Goal: Information Seeking & Learning: Understand process/instructions

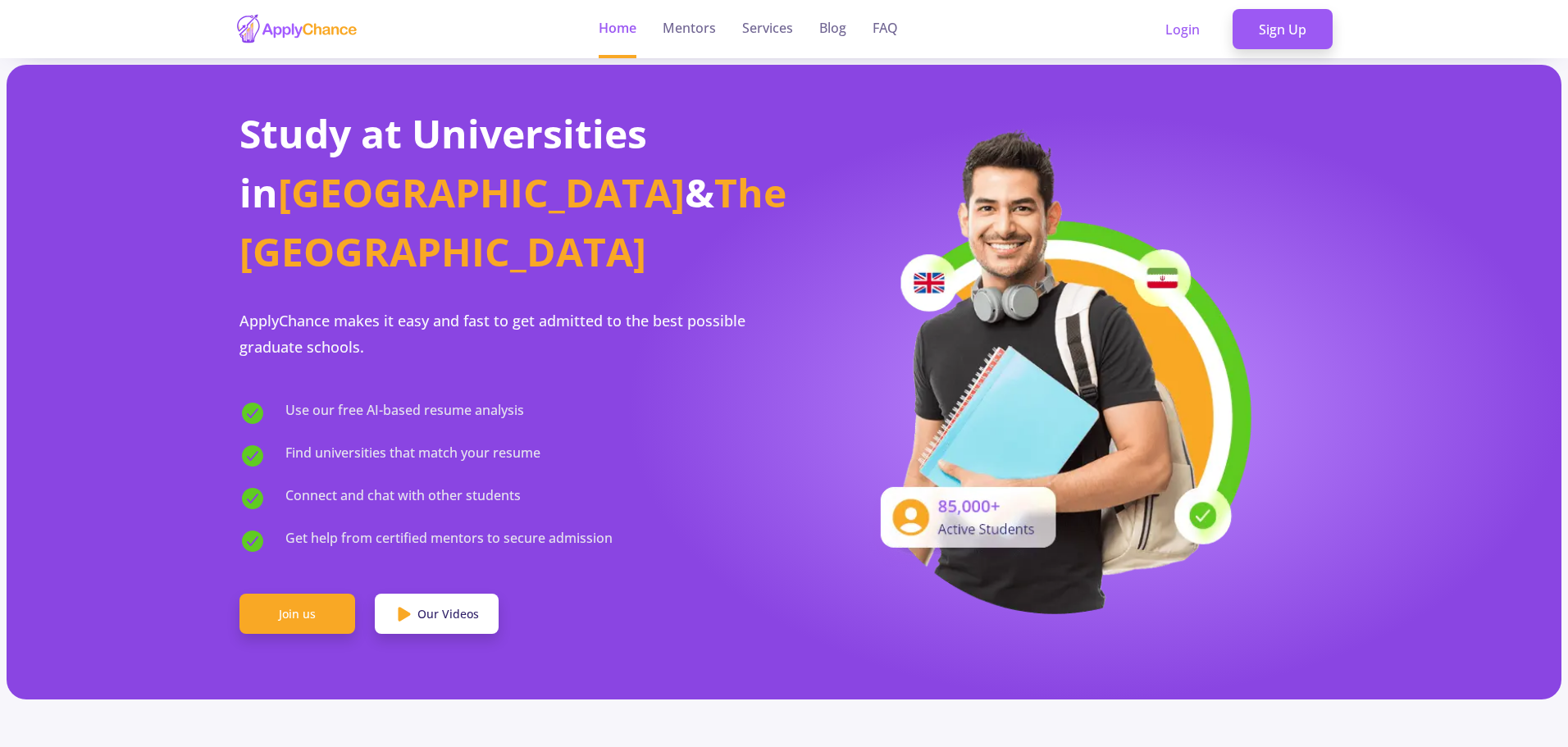
scroll to position [2030, 0]
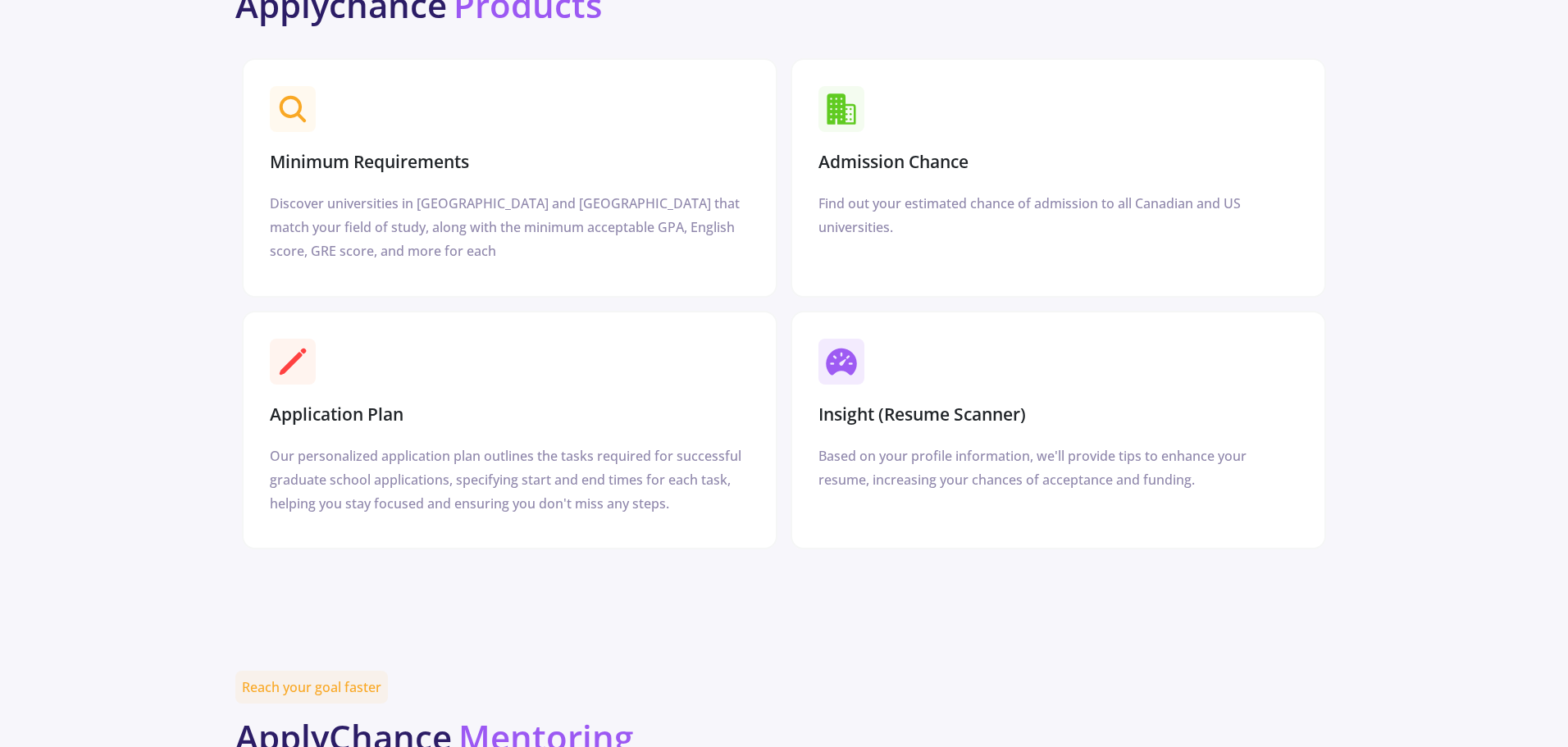
click at [332, 404] on h3 "Application Plan" at bounding box center [336, 414] width 134 height 20
click at [438, 456] on div "Our personalized application plan outlines the tasks required for successful gr…" at bounding box center [509, 479] width 479 height 71
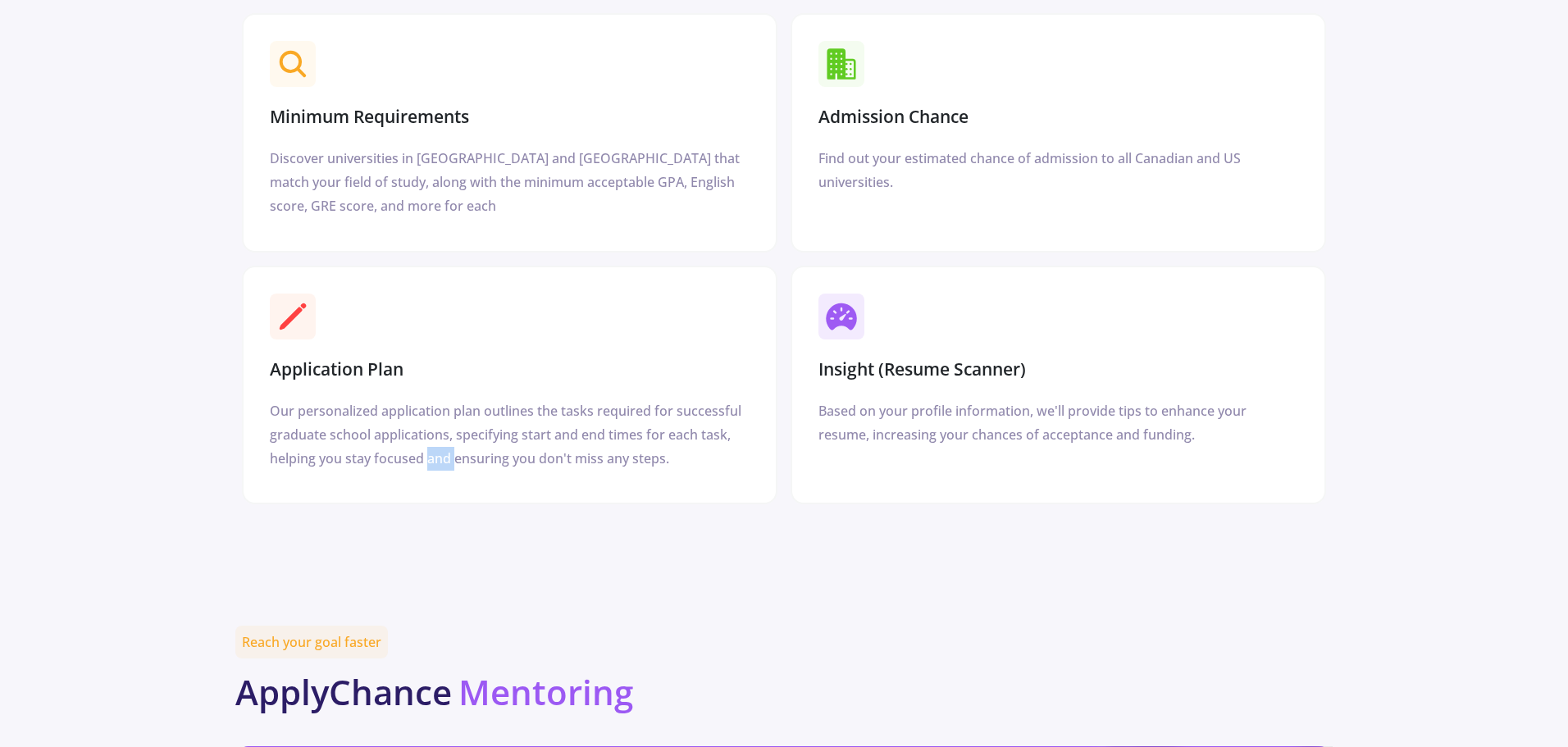
click at [438, 456] on div "Application Plan Our personalized application plan outlines the tasks required …" at bounding box center [510, 385] width 548 height 252
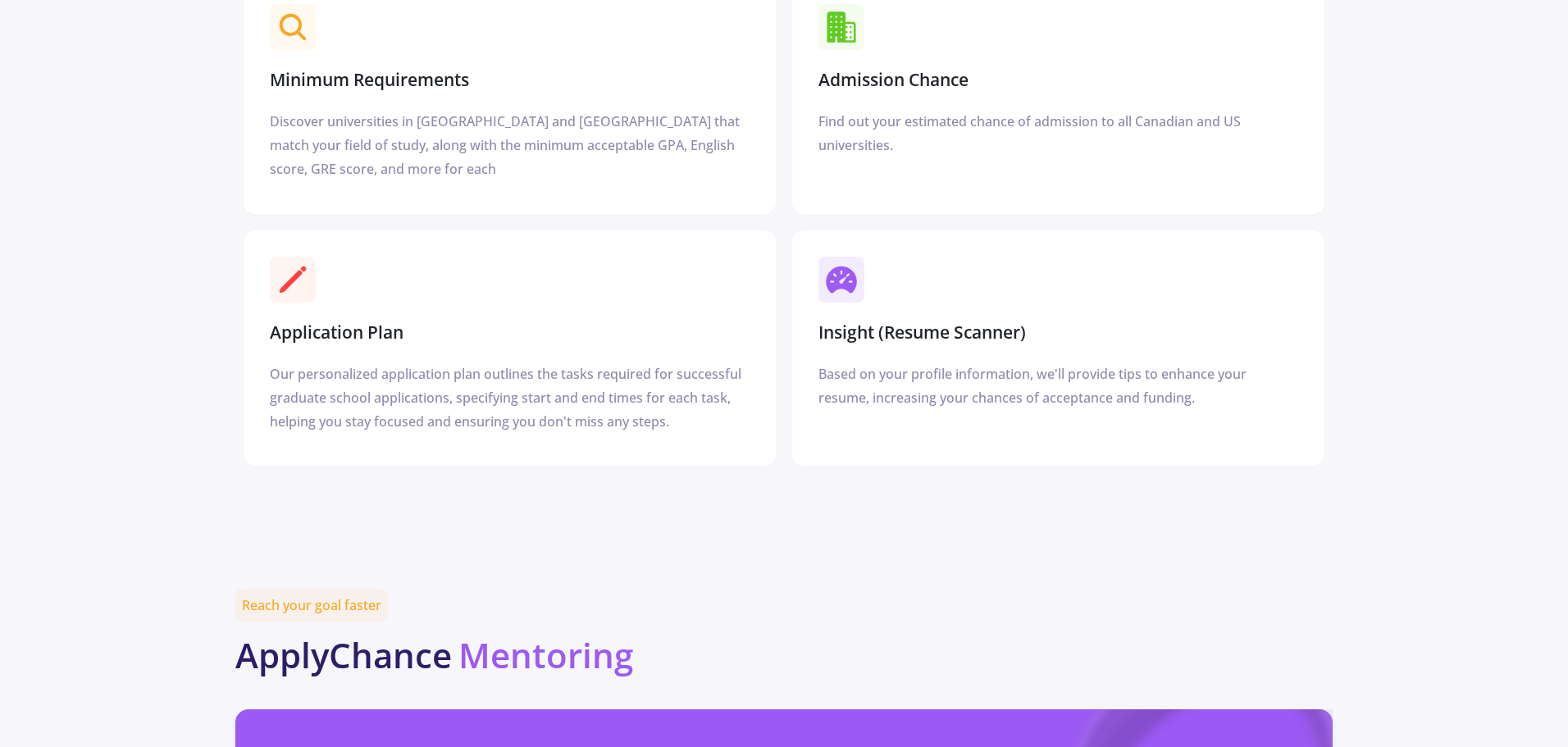
click at [411, 411] on div "Application Plan Our personalized application plan outlines the tasks required …" at bounding box center [509, 348] width 535 height 239
click at [313, 322] on h3 "Application Plan" at bounding box center [336, 332] width 134 height 20
click at [388, 322] on h3 "Application Plan" at bounding box center [336, 332] width 134 height 20
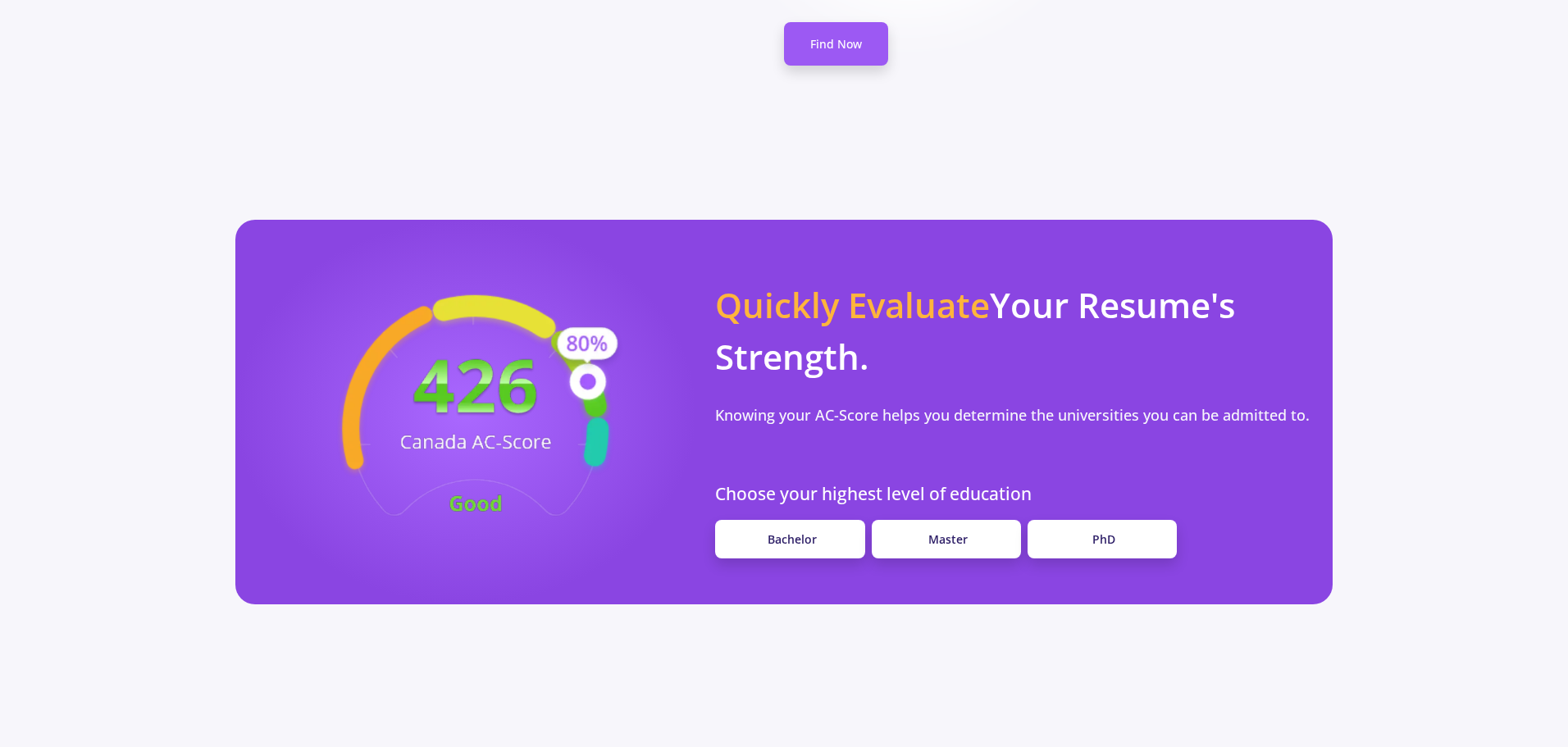
scroll to position [1867, 0]
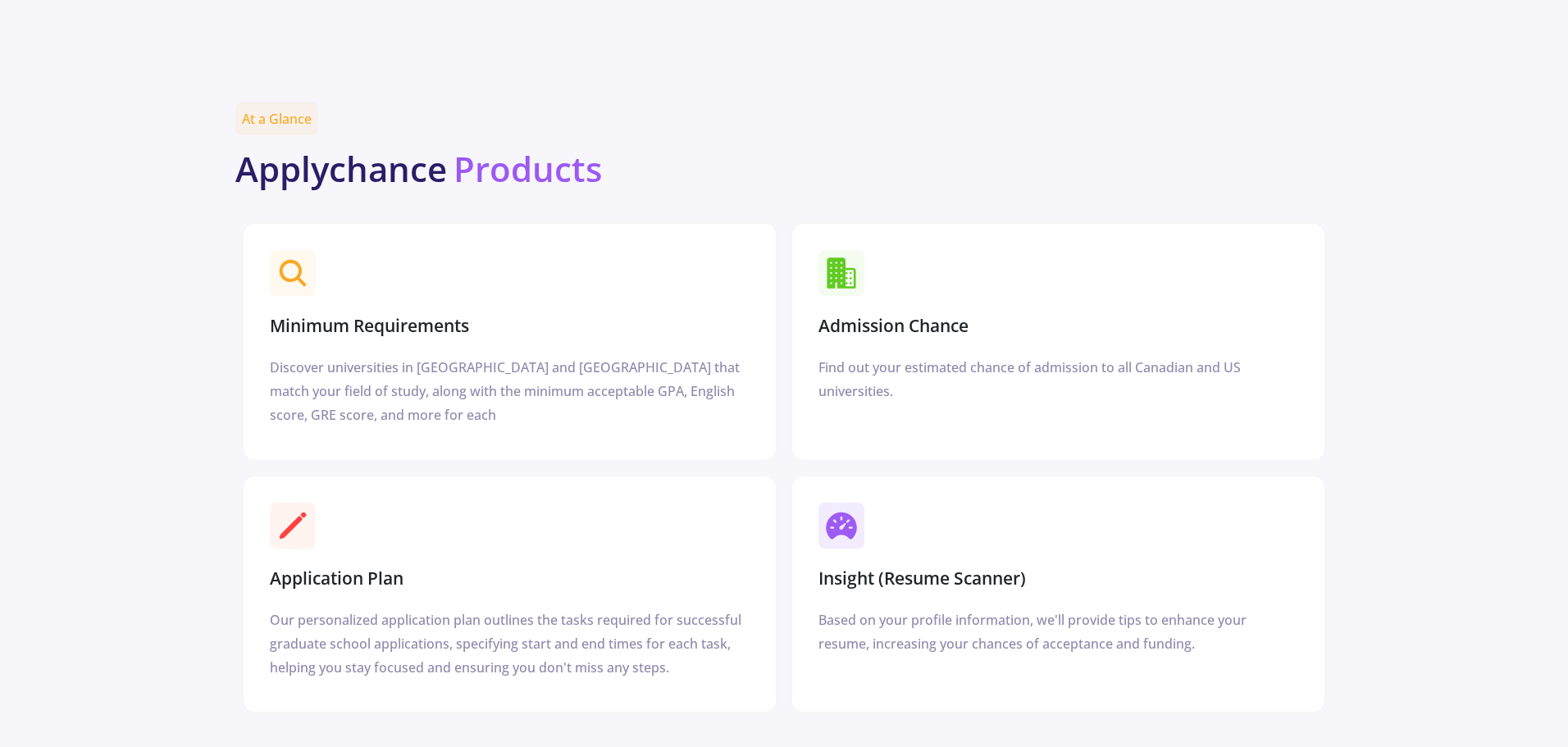
click at [292, 102] on span "At a Glance" at bounding box center [277, 119] width 83 height 33
click at [340, 243] on section "Minimum Requirements" at bounding box center [509, 293] width 492 height 99
click at [309, 250] on span at bounding box center [292, 272] width 46 height 46
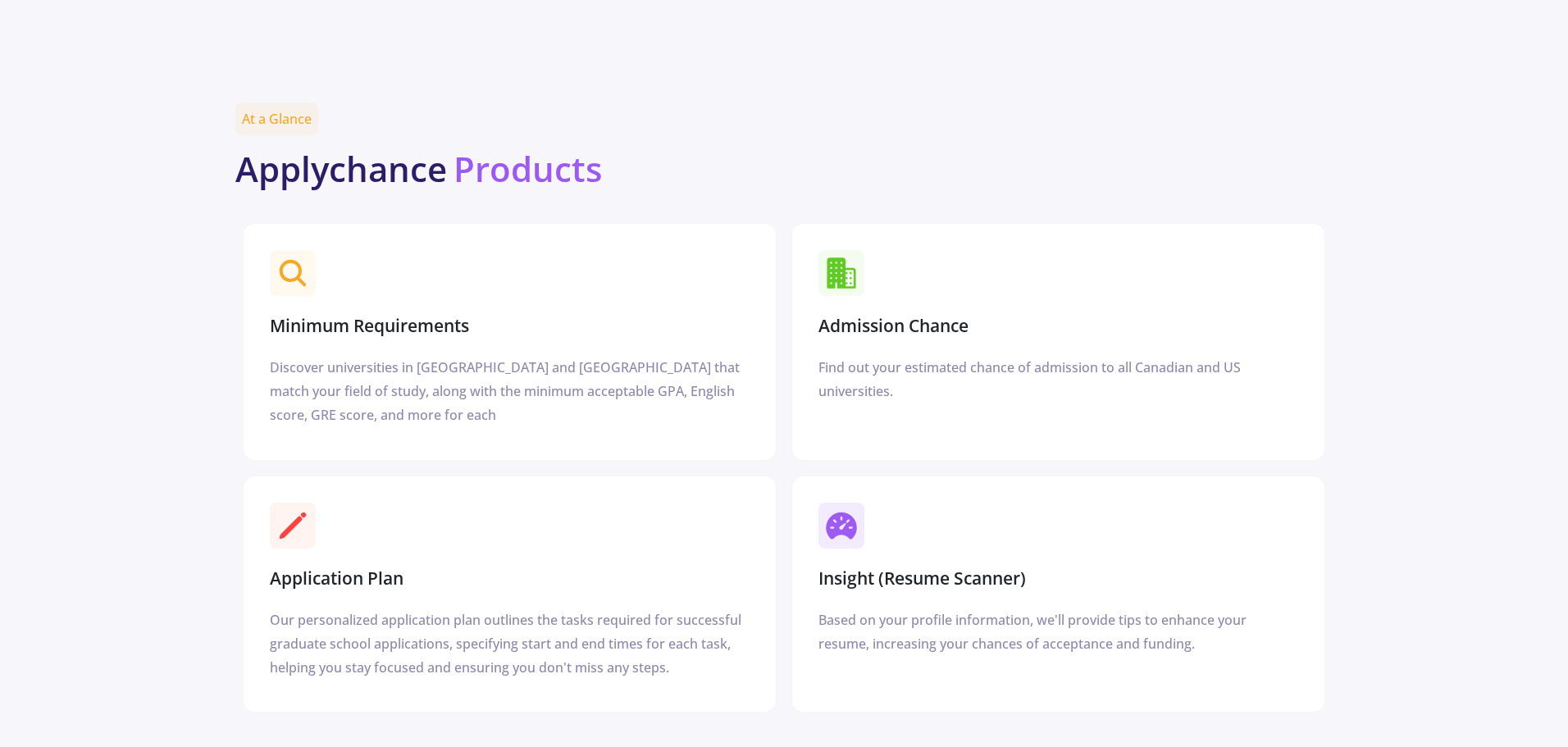
click at [820, 250] on span at bounding box center [841, 272] width 46 height 46
